Goal: Task Accomplishment & Management: Complete application form

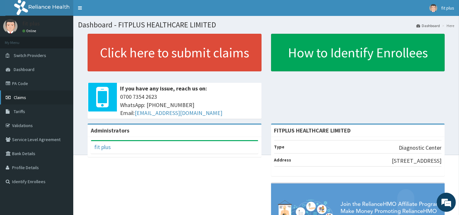
click at [25, 95] on span "Claims" at bounding box center [20, 98] width 12 height 6
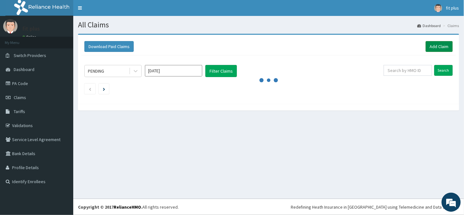
click at [432, 47] on link "Add Claim" at bounding box center [439, 46] width 27 height 11
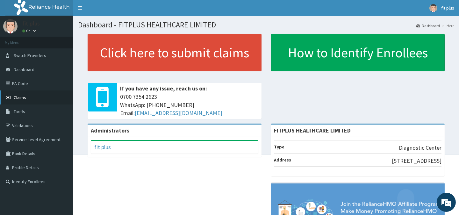
click at [20, 95] on span "Claims" at bounding box center [20, 98] width 12 height 6
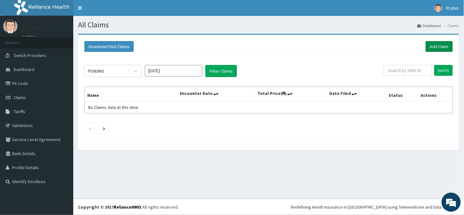
click at [431, 47] on link "Add Claim" at bounding box center [439, 46] width 27 height 11
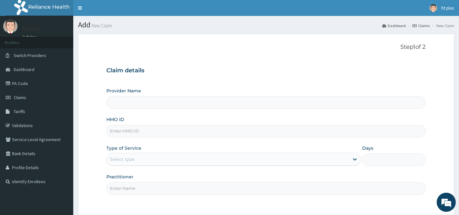
type input "FITPLUS HEALTHCARE LIMITED"
click at [133, 131] on input "HMO ID" at bounding box center [265, 131] width 319 height 12
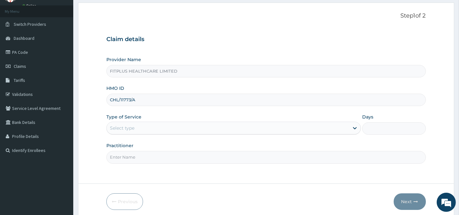
scroll to position [35, 0]
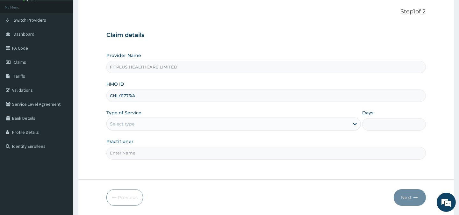
type input "CHL/11773/A"
click at [137, 120] on div "Select type" at bounding box center [228, 124] width 243 height 10
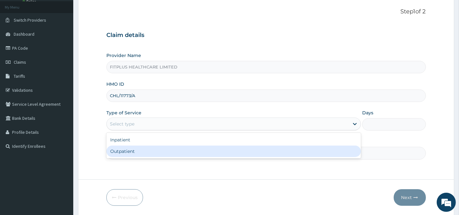
click at [136, 151] on div "Outpatient" at bounding box center [233, 151] width 255 height 11
type input "1"
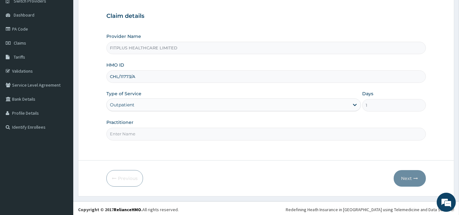
scroll to position [57, 0]
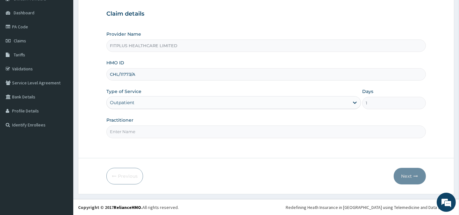
click at [139, 131] on input "Practitioner" at bounding box center [265, 132] width 319 height 12
type input "RELIANCE"
click at [407, 176] on button "Next" at bounding box center [410, 176] width 32 height 17
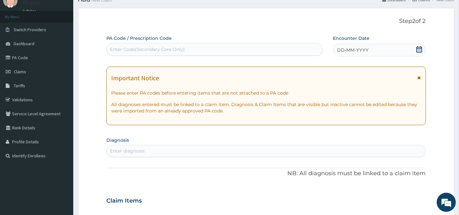
scroll to position [21, 0]
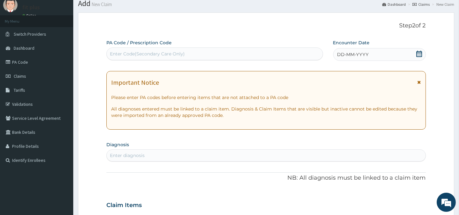
click at [146, 54] on div "Enter Code(Secondary Care Only)" at bounding box center [147, 54] width 75 height 6
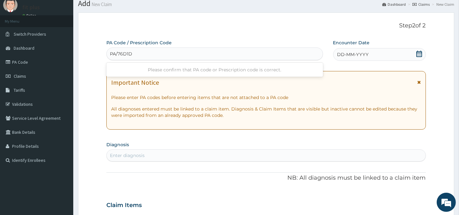
type input "PA/76D1D8"
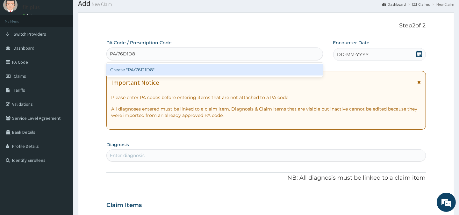
click at [149, 69] on div "Create "PA/76D1D8"" at bounding box center [214, 69] width 216 height 11
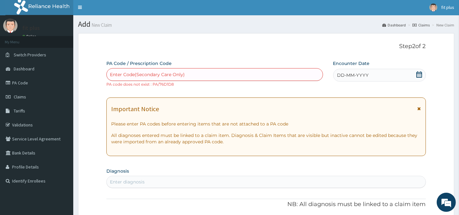
scroll to position [0, 0]
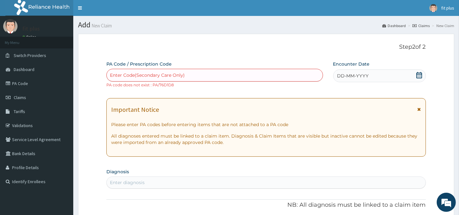
click at [186, 70] on div "Enter Code(Secondary Care Only)" at bounding box center [215, 75] width 216 height 10
type input "PA/76D1DB"
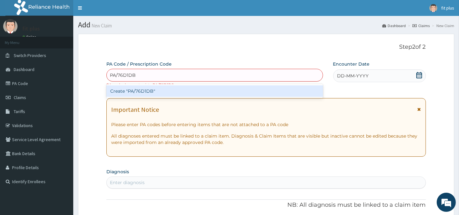
click at [161, 92] on div "Create "PA/76D1DB"" at bounding box center [214, 90] width 216 height 11
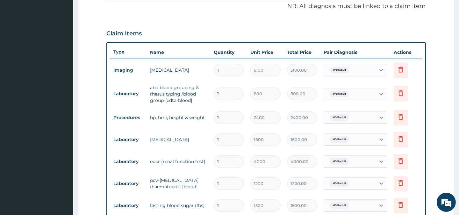
scroll to position [283, 0]
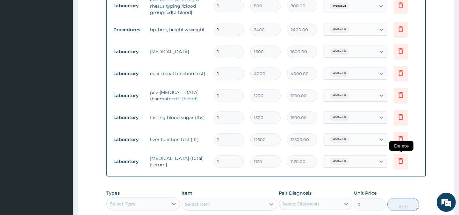
click at [403, 165] on icon at bounding box center [401, 161] width 8 height 8
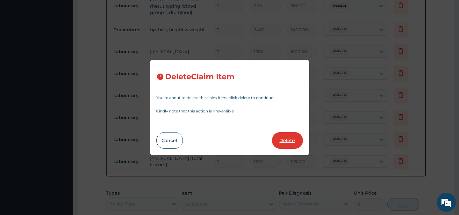
click at [289, 142] on button "Delete" at bounding box center [287, 140] width 31 height 17
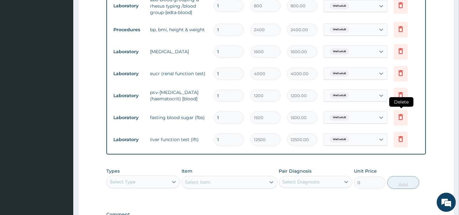
click at [401, 121] on icon at bounding box center [401, 117] width 8 height 8
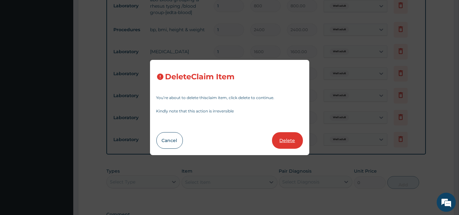
click at [294, 140] on button "Delete" at bounding box center [287, 140] width 31 height 17
type input "12500"
type input "12500.00"
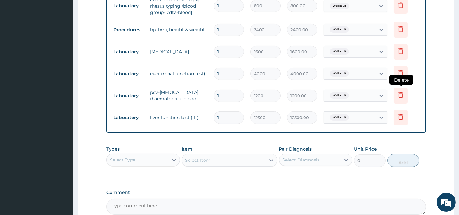
click at [397, 93] on icon at bounding box center [401, 95] width 8 height 8
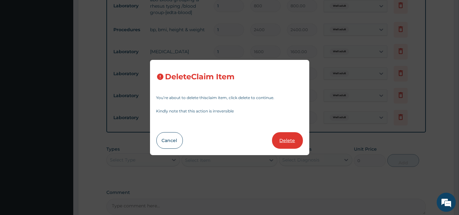
click at [281, 141] on button "Delete" at bounding box center [287, 140] width 31 height 17
type input "12500"
type input "12500.00"
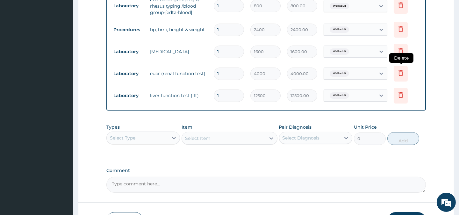
click at [406, 75] on icon at bounding box center [401, 74] width 14 height 16
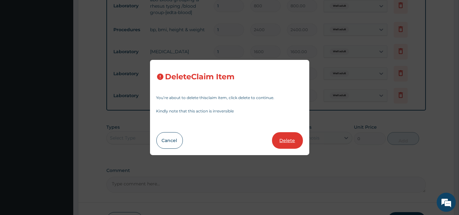
click at [294, 138] on button "Delete" at bounding box center [287, 140] width 31 height 17
type input "12500"
type input "12500.00"
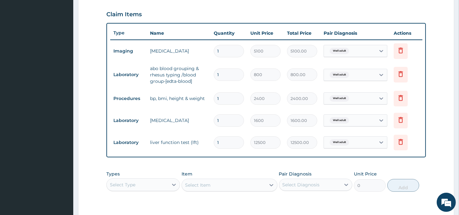
scroll to position [212, 0]
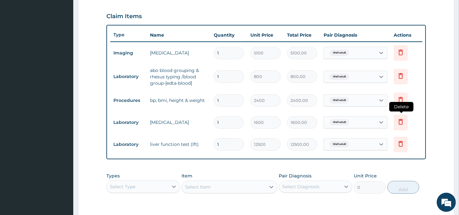
click at [399, 120] on icon at bounding box center [401, 122] width 4 height 6
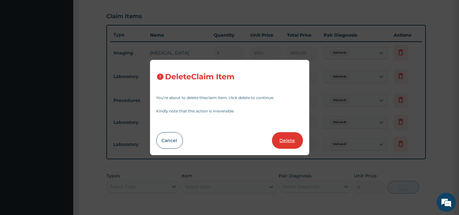
click at [286, 136] on button "Delete" at bounding box center [287, 140] width 31 height 17
type input "12500"
type input "12500.00"
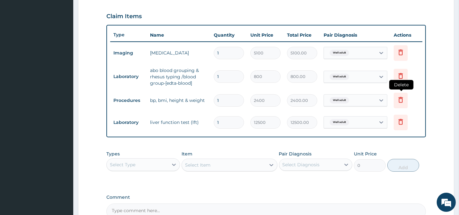
click at [398, 100] on icon at bounding box center [401, 100] width 8 height 8
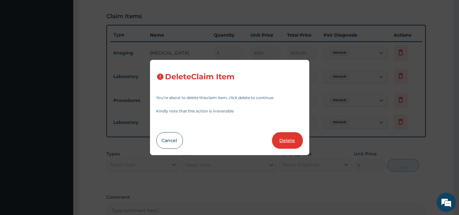
click at [290, 139] on button "Delete" at bounding box center [287, 140] width 31 height 17
type input "12500"
type input "12500.00"
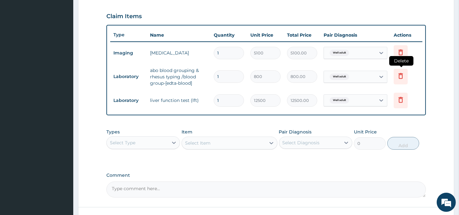
click at [402, 75] on icon at bounding box center [401, 76] width 8 height 8
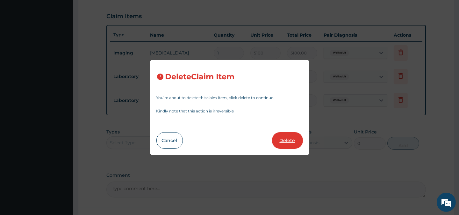
click at [284, 141] on button "Delete" at bounding box center [287, 140] width 31 height 17
type input "12500"
type input "12500.00"
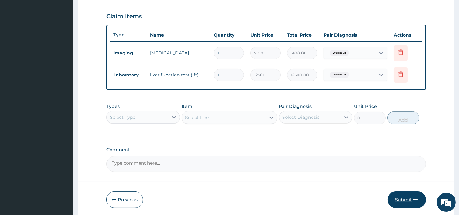
click at [411, 200] on button "Submit" at bounding box center [407, 200] width 38 height 17
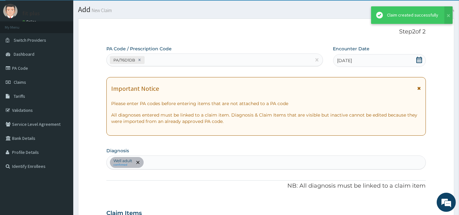
scroll to position [0, 0]
